Goal: Complete application form: Complete application form

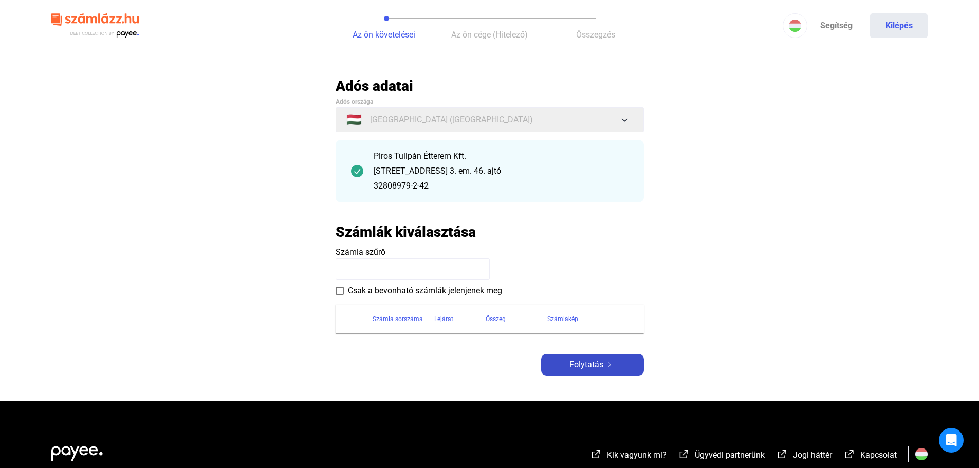
click at [588, 361] on span "Folytatás" at bounding box center [586, 365] width 34 height 12
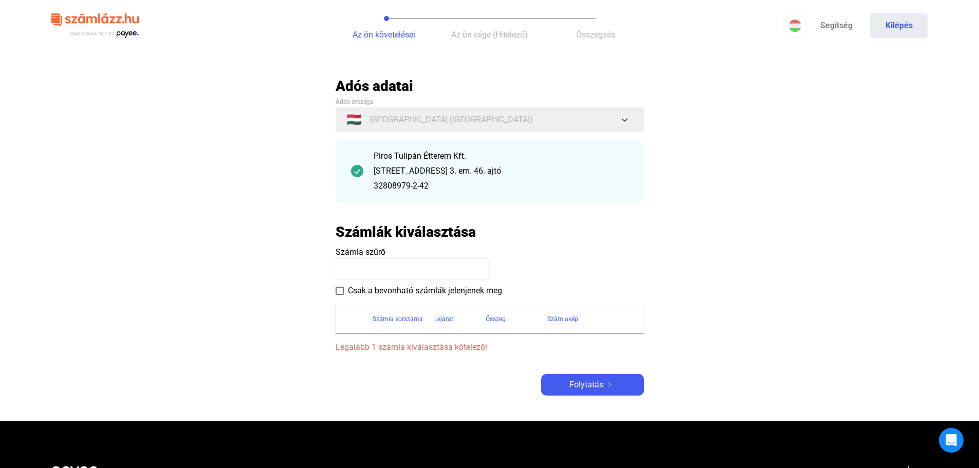
click at [349, 271] on input at bounding box center [413, 270] width 154 height 22
click at [354, 274] on input at bounding box center [413, 270] width 154 height 22
click at [356, 272] on input at bounding box center [413, 270] width 154 height 22
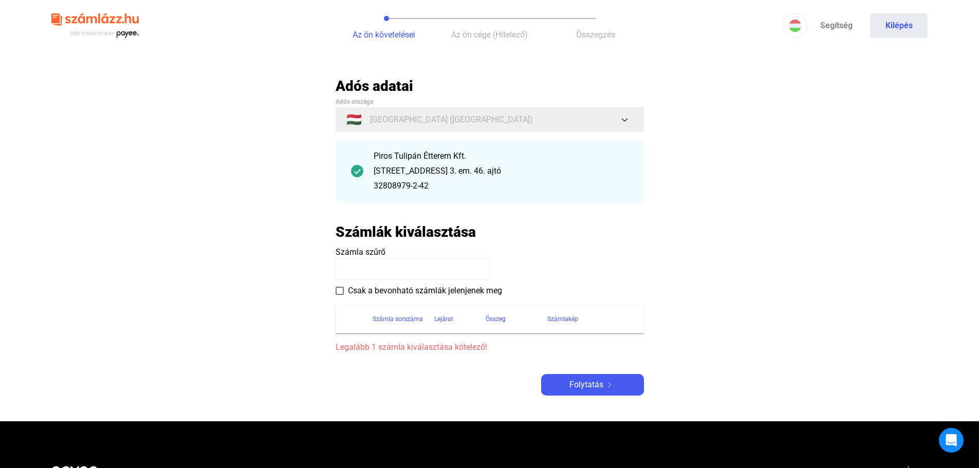
click at [356, 272] on input at bounding box center [413, 270] width 154 height 22
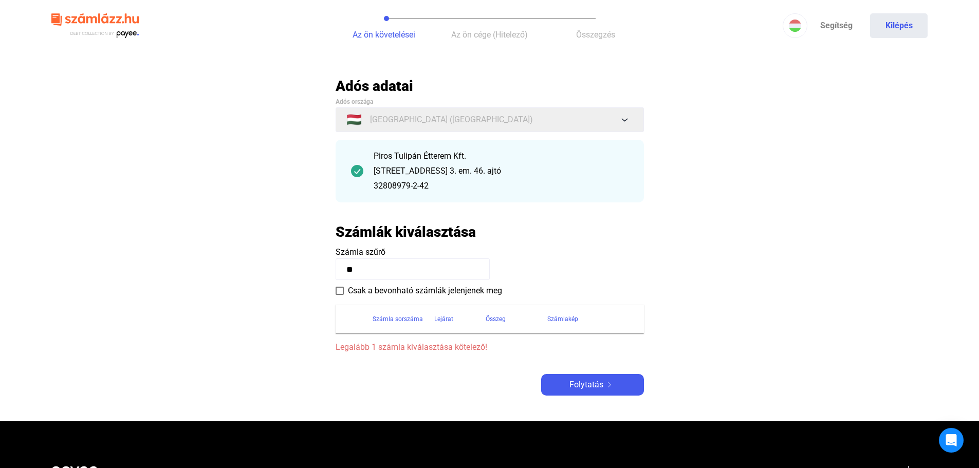
type input "*"
click at [340, 295] on label "Csak a bevonható számlák jelenjenek meg" at bounding box center [419, 291] width 167 height 12
click at [515, 260] on payee-form-field "Számla szűrő" at bounding box center [490, 263] width 308 height 34
click at [616, 322] on div "Számlakép" at bounding box center [589, 319] width 84 height 12
click at [345, 290] on label "Csak a bevonható számlák jelenjenek meg" at bounding box center [419, 291] width 167 height 12
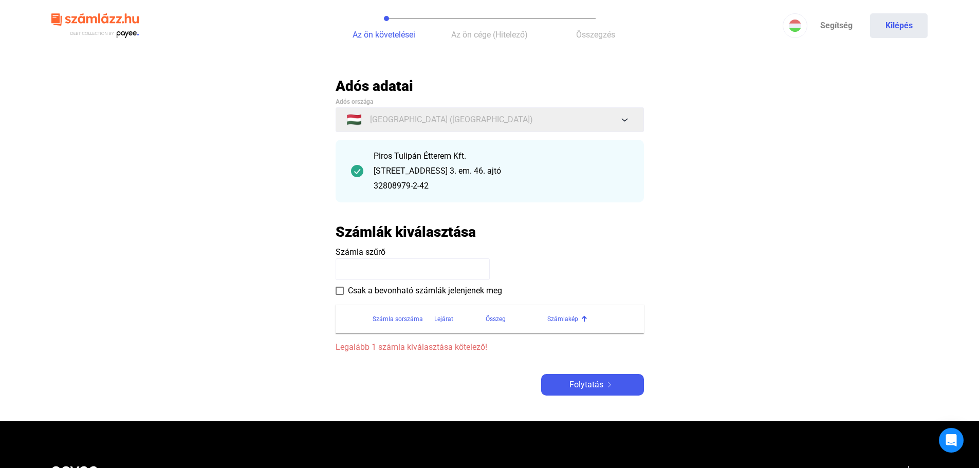
click at [464, 269] on input at bounding box center [413, 270] width 154 height 22
click at [384, 268] on input at bounding box center [413, 270] width 154 height 22
click at [342, 290] on span at bounding box center [340, 291] width 8 height 8
click at [610, 379] on div "Folytatás" at bounding box center [592, 385] width 97 height 12
click at [342, 289] on span at bounding box center [340, 291] width 8 height 8
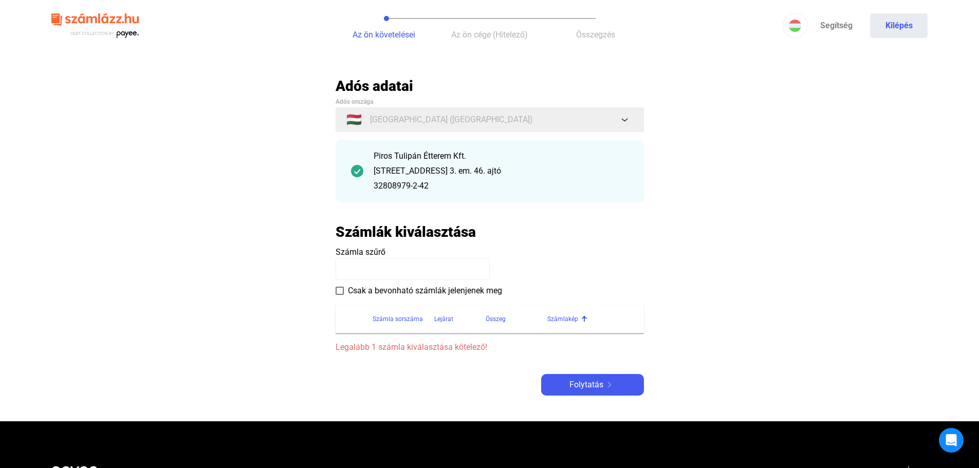
click at [387, 270] on input at bounding box center [413, 270] width 154 height 22
